Goal: Information Seeking & Learning: Learn about a topic

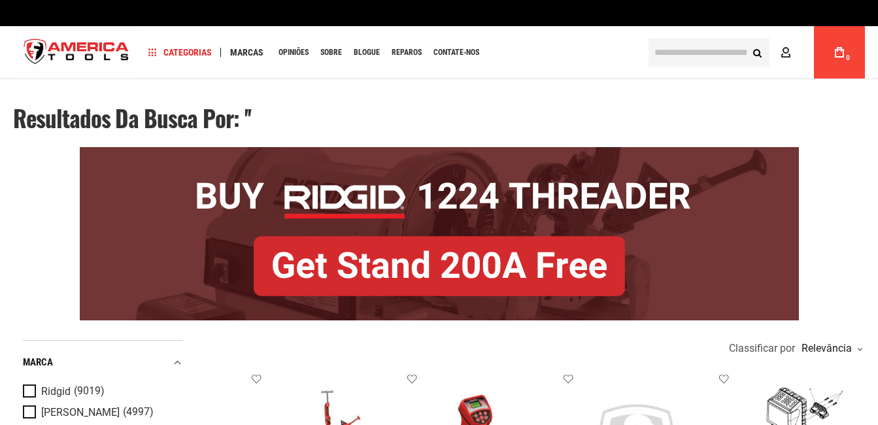
click at [759, 52] on button "Search" at bounding box center [757, 52] width 25 height 25
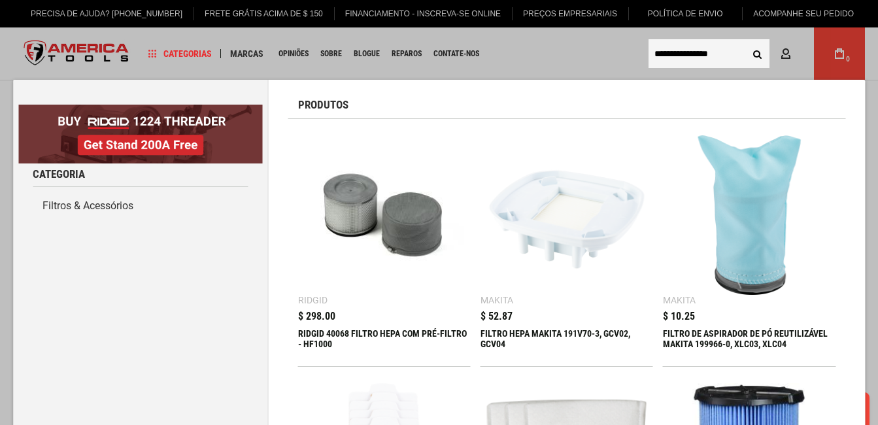
type input "**********"
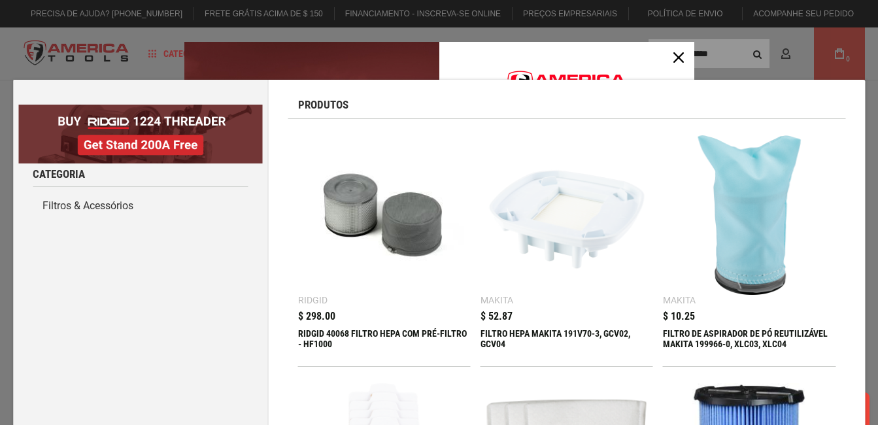
scroll to position [103, 0]
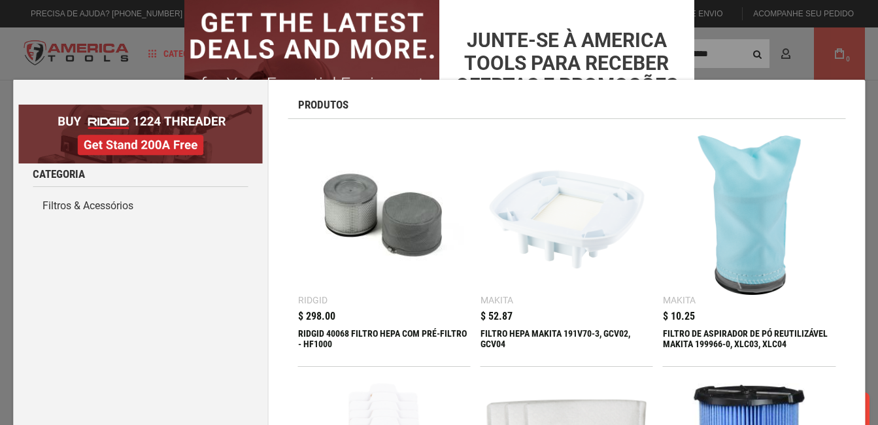
click at [737, 44] on div "Formulário de oferta de marketing" at bounding box center [439, 212] width 878 height 425
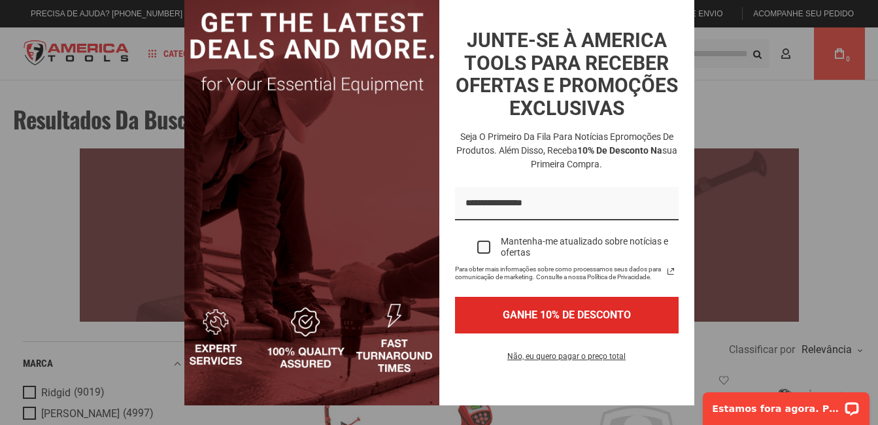
click at [709, 91] on div "Formulário de oferta de marketing" at bounding box center [439, 212] width 878 height 425
click at [734, 306] on div "Formulário de oferta de marketing" at bounding box center [439, 212] width 878 height 425
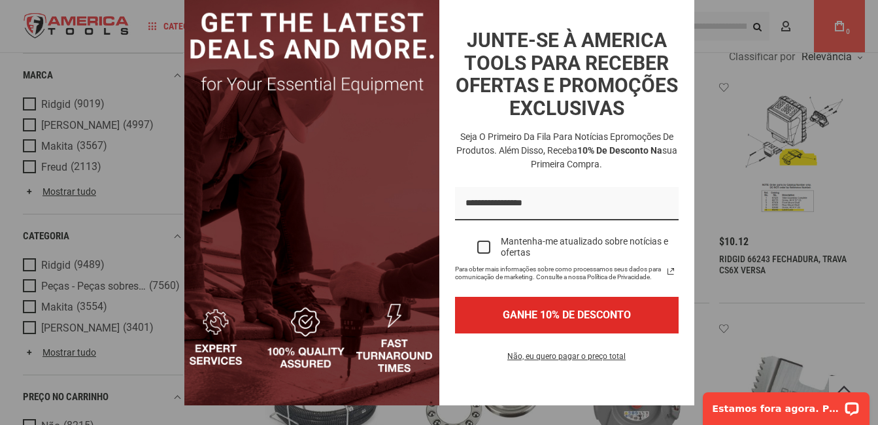
scroll to position [272, 0]
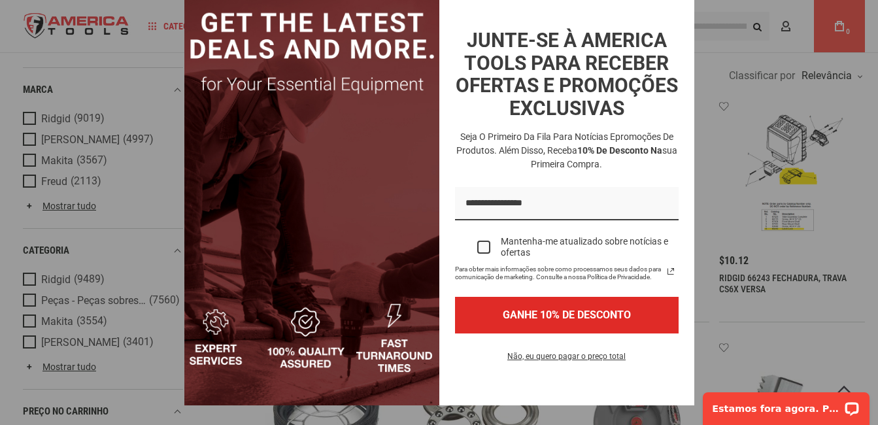
click at [477, 251] on div "Formulário de oferta de marketing" at bounding box center [483, 247] width 13 height 13
click at [702, 199] on div "Formulário de oferta de marketing" at bounding box center [439, 212] width 878 height 425
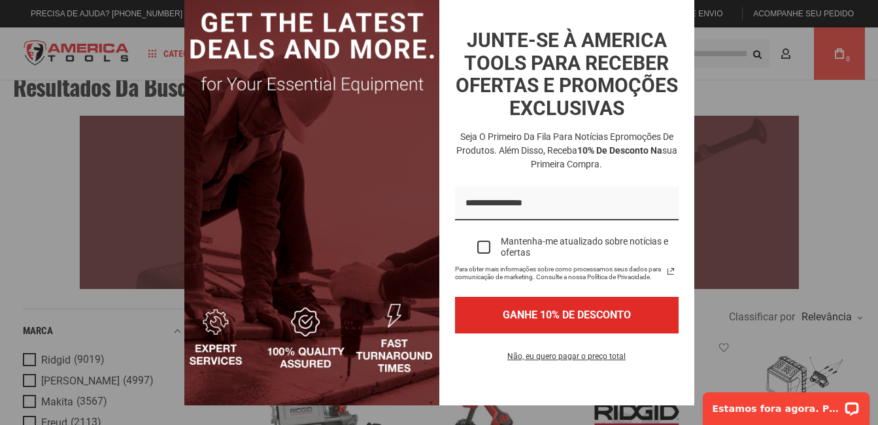
scroll to position [0, 0]
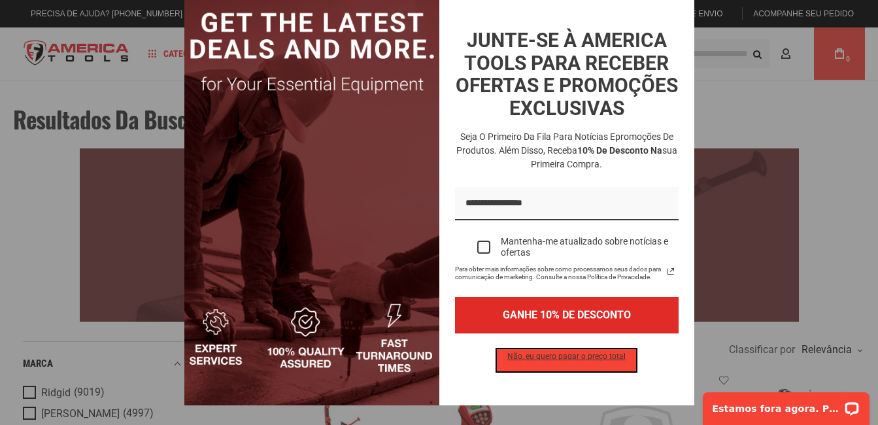
click at [586, 362] on button "Não, eu quero pagar o preço total" at bounding box center [566, 360] width 139 height 22
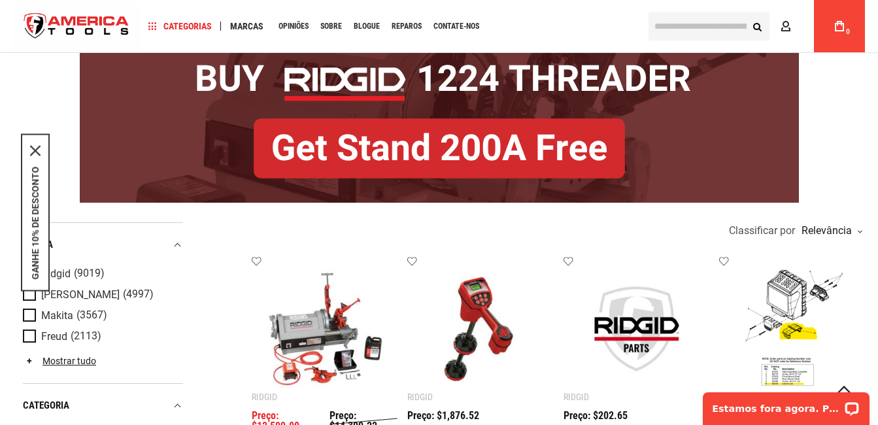
scroll to position [106, 0]
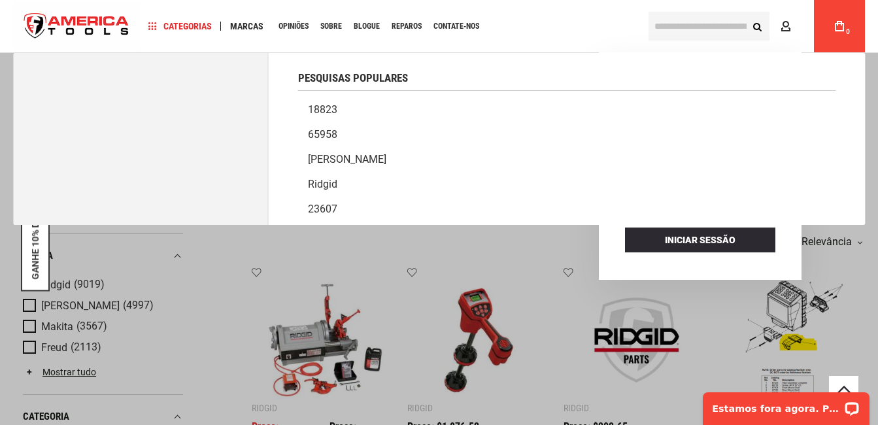
click at [670, 28] on input "text" at bounding box center [709, 26] width 121 height 29
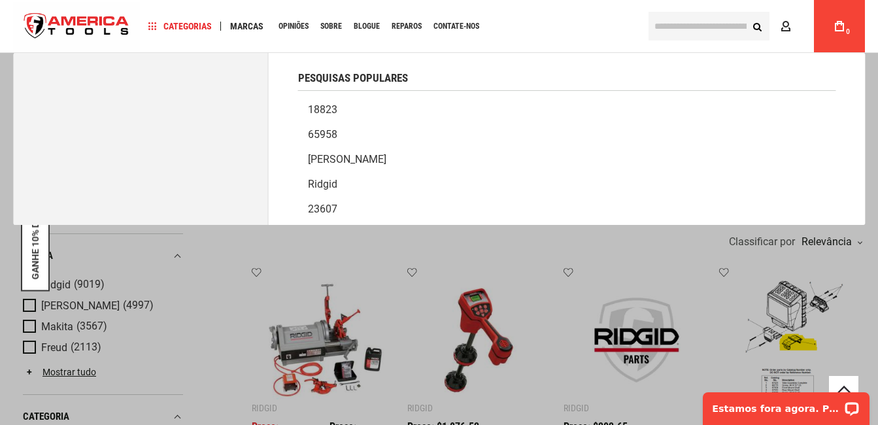
click at [440, 77] on div "Pesquisas populares" at bounding box center [566, 72] width 537 height 38
click at [664, 22] on input "text" at bounding box center [709, 26] width 121 height 29
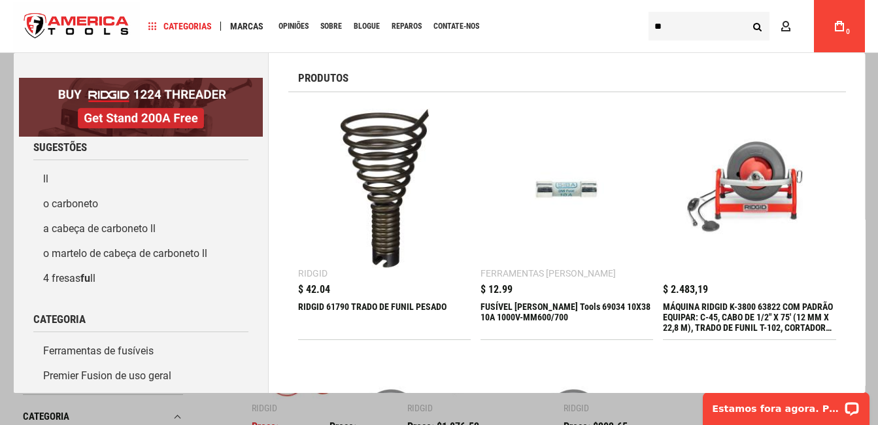
type input "*"
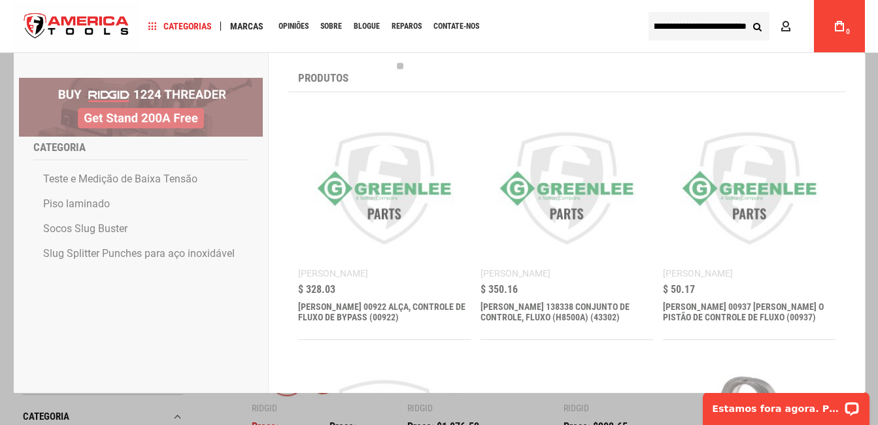
scroll to position [0, 51]
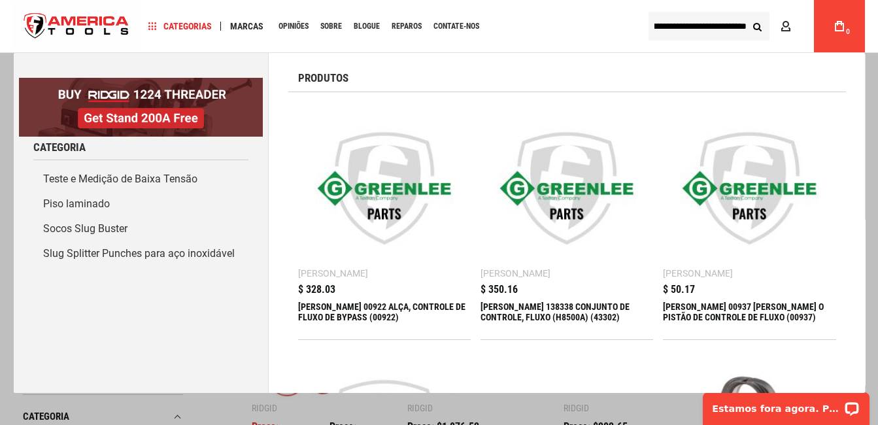
type input "**********"
click at [754, 27] on button "Search" at bounding box center [757, 26] width 25 height 25
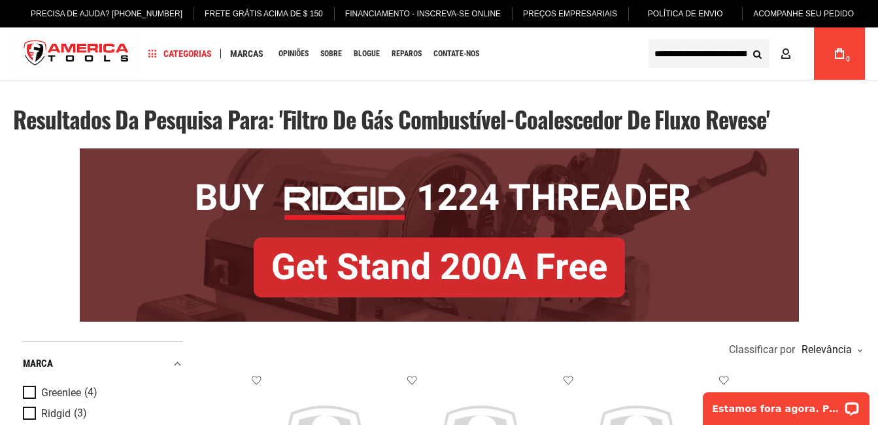
click at [496, 209] on img at bounding box center [439, 234] width 719 height 173
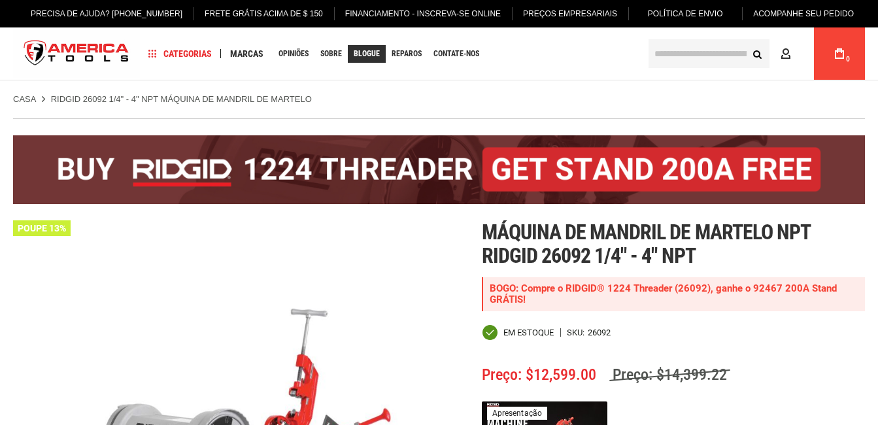
click at [380, 58] on span "Blogue" at bounding box center [367, 54] width 26 height 8
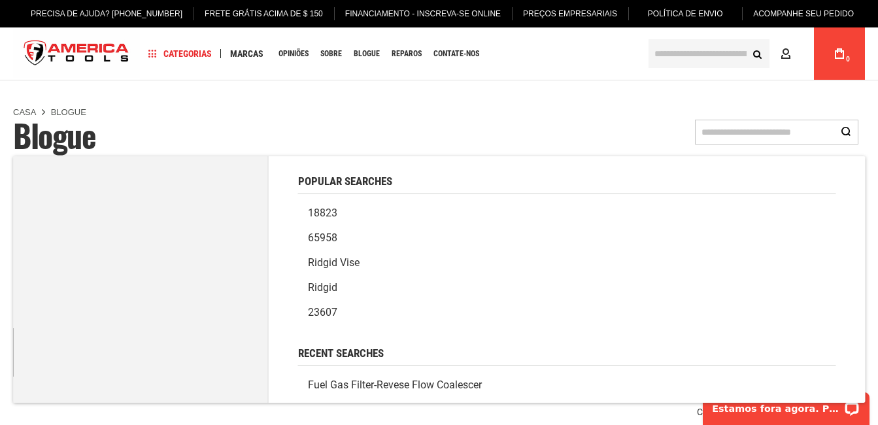
click at [813, 129] on input "Search" at bounding box center [776, 132] width 163 height 25
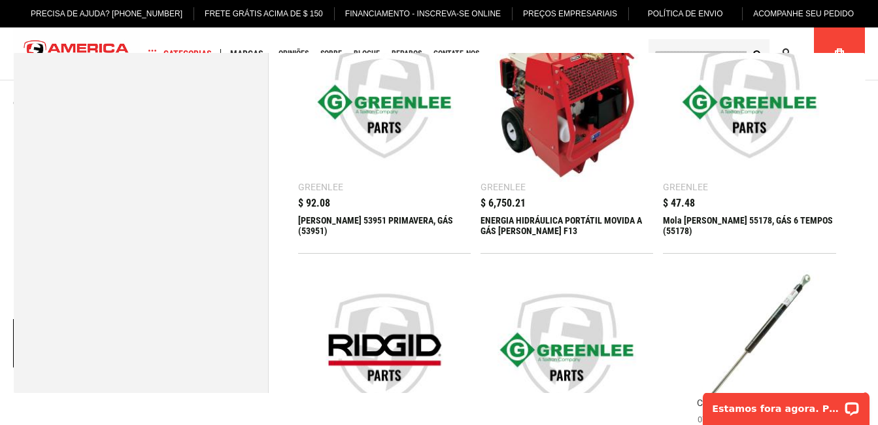
scroll to position [243, 0]
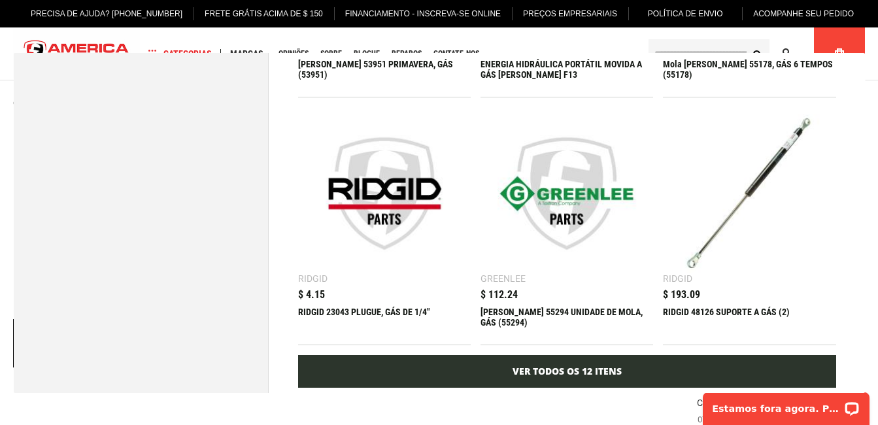
type input "**********"
click at [569, 361] on link "Ver todos os 12 itens" at bounding box center [566, 371] width 537 height 33
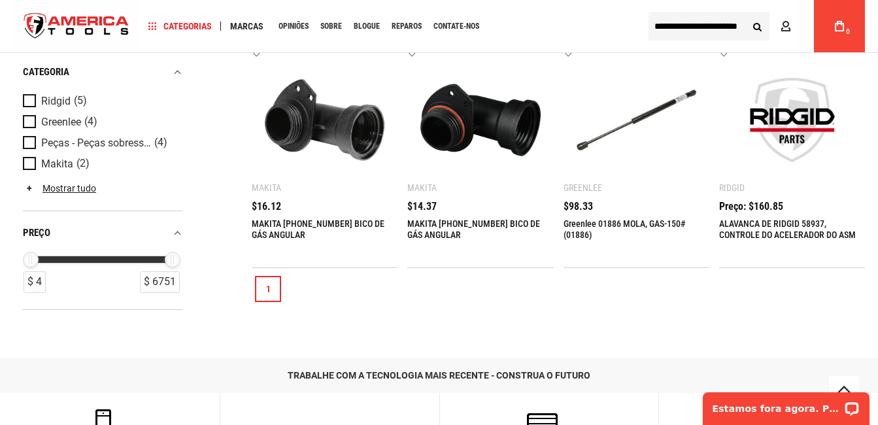
scroll to position [801, 0]
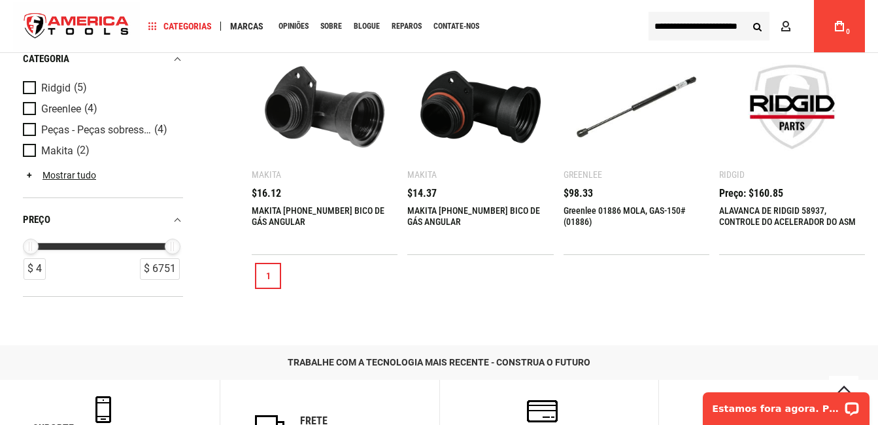
click at [272, 271] on link "1" at bounding box center [268, 276] width 26 height 26
